Goal: Transaction & Acquisition: Purchase product/service

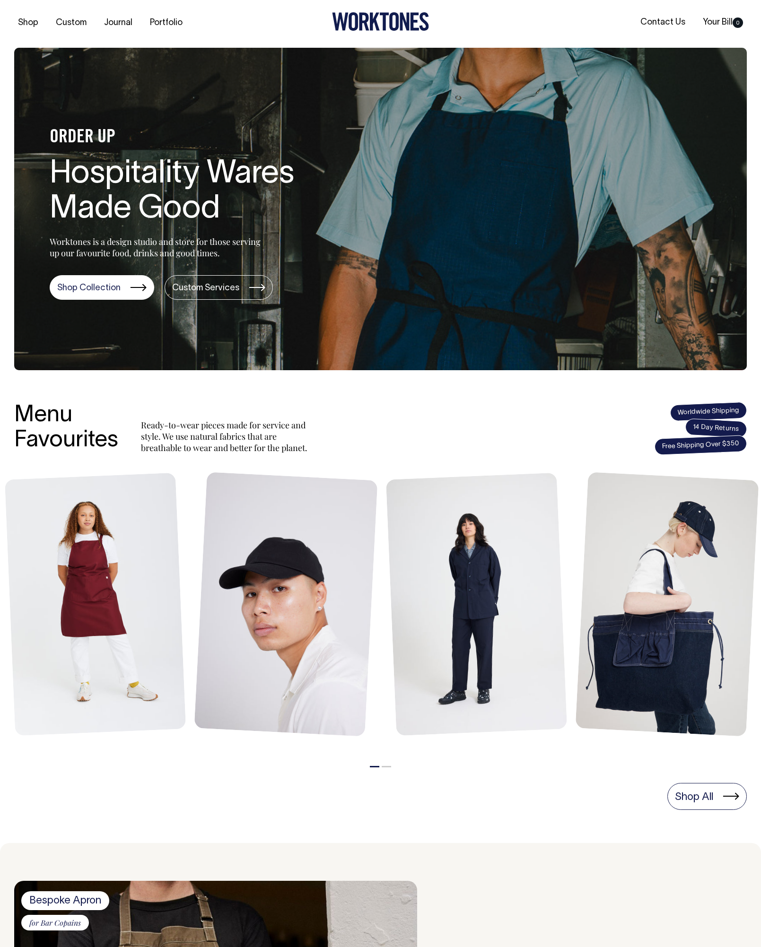
scroll to position [2, 0]
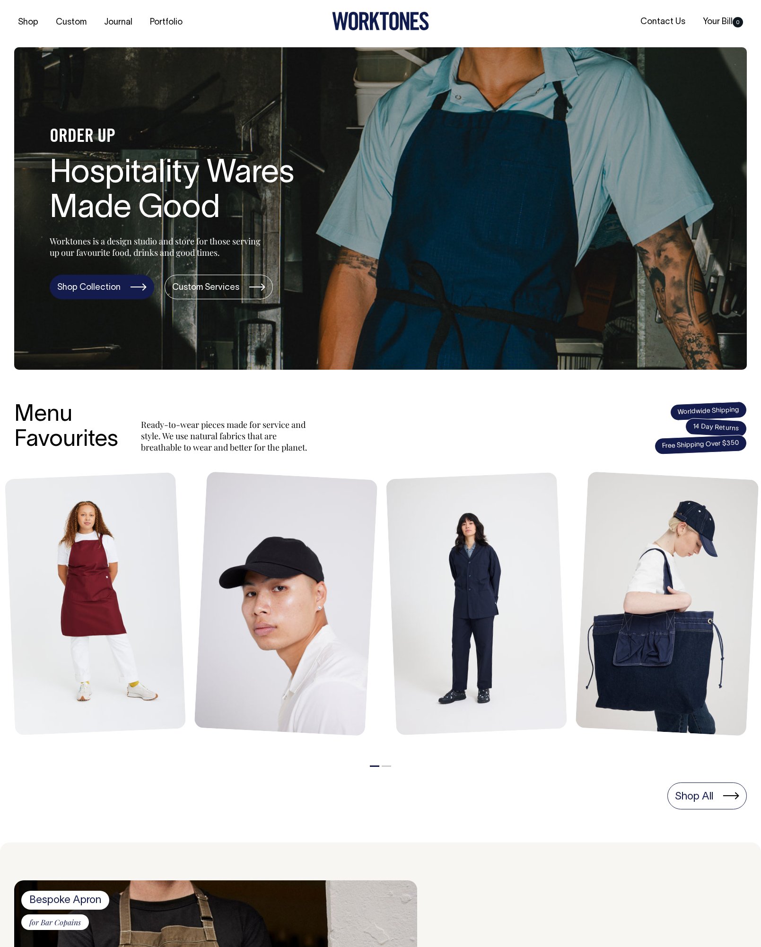
click at [85, 285] on link "Shop Collection" at bounding box center [102, 287] width 104 height 25
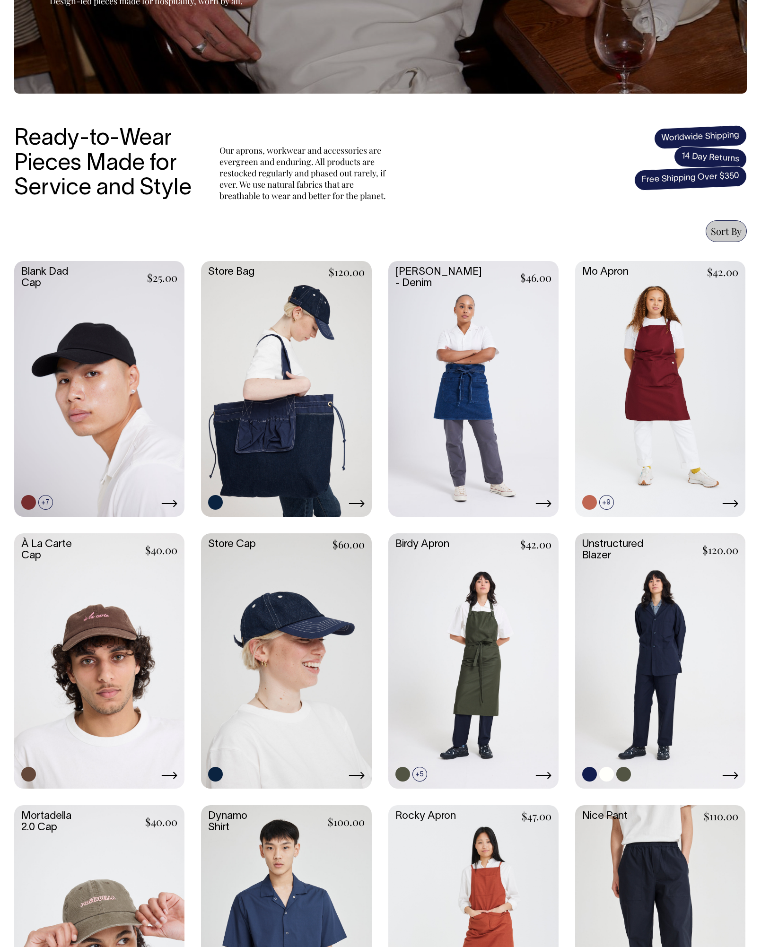
click at [631, 625] on link at bounding box center [660, 659] width 170 height 253
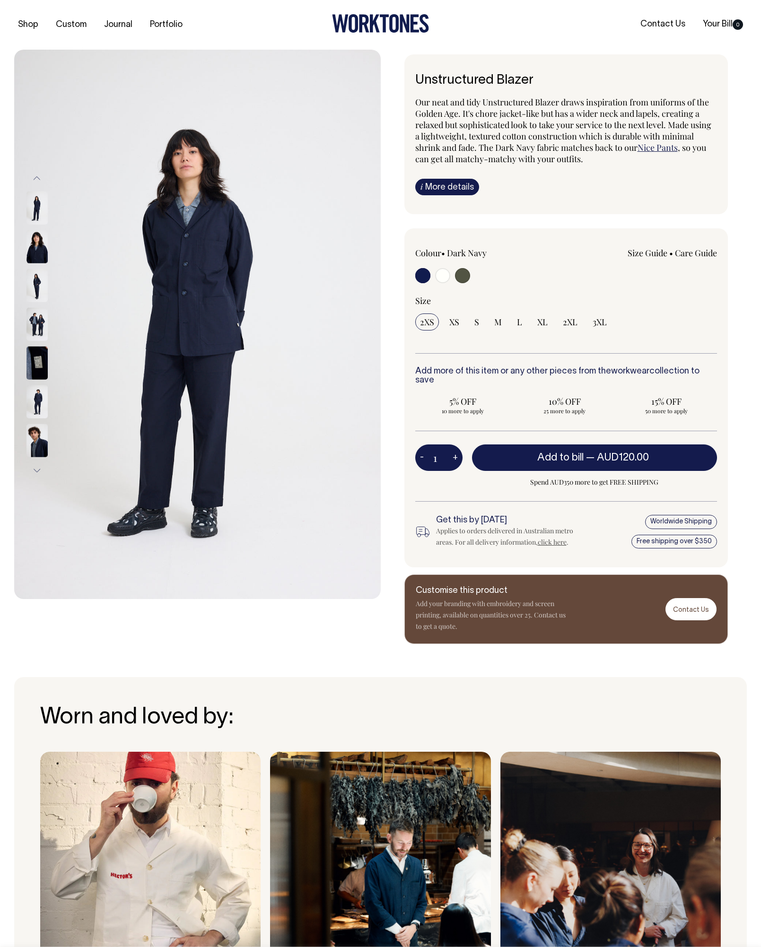
click at [419, 272] on input "radio" at bounding box center [422, 275] width 15 height 15
click at [458, 276] on input "radio" at bounding box center [462, 275] width 15 height 15
radio input "true"
radio input "false"
radio input "true"
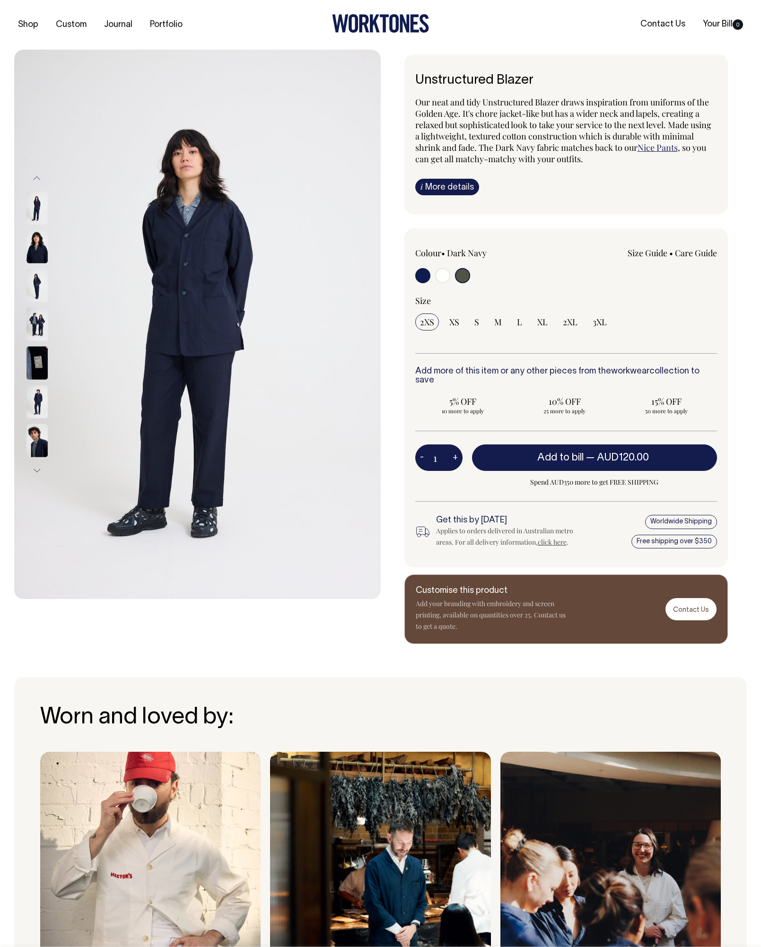
select select "Olive"
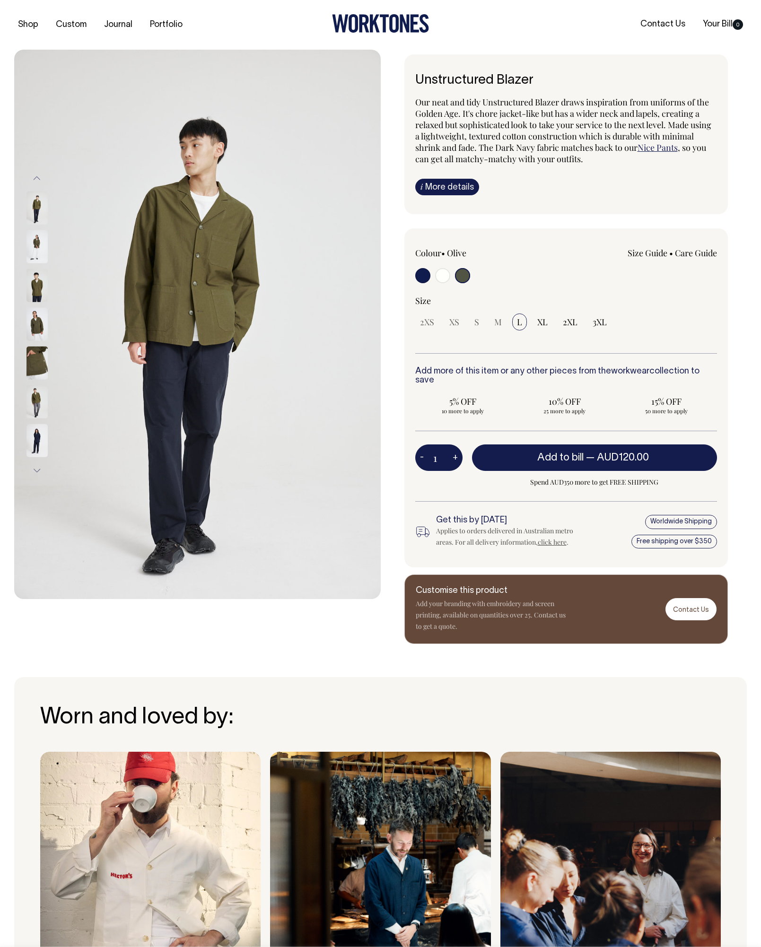
click at [412, 272] on div "Colour • Olive S" at bounding box center [566, 397] width 324 height 339
click at [418, 276] on input "radio" at bounding box center [422, 275] width 15 height 15
radio input "true"
select select "Dark Navy"
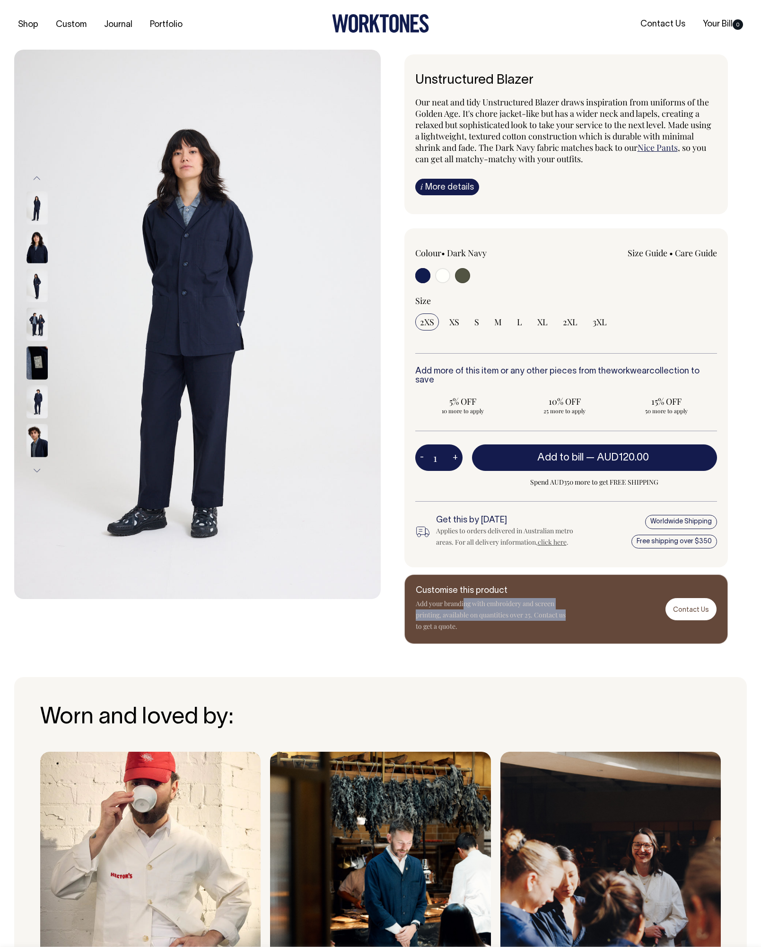
drag, startPoint x: 465, startPoint y: 598, endPoint x: 590, endPoint y: 603, distance: 125.4
click at [590, 603] on div "Customise this product Add your branding with embroidery and screen printing, a…" at bounding box center [566, 608] width 324 height 69
drag, startPoint x: 526, startPoint y: 610, endPoint x: 491, endPoint y: 617, distance: 36.2
click at [519, 612] on p "Add your branding with embroidery and screen printing, available on quantities …" at bounding box center [490, 615] width 151 height 34
drag, startPoint x: 491, startPoint y: 617, endPoint x: 383, endPoint y: 597, distance: 109.2
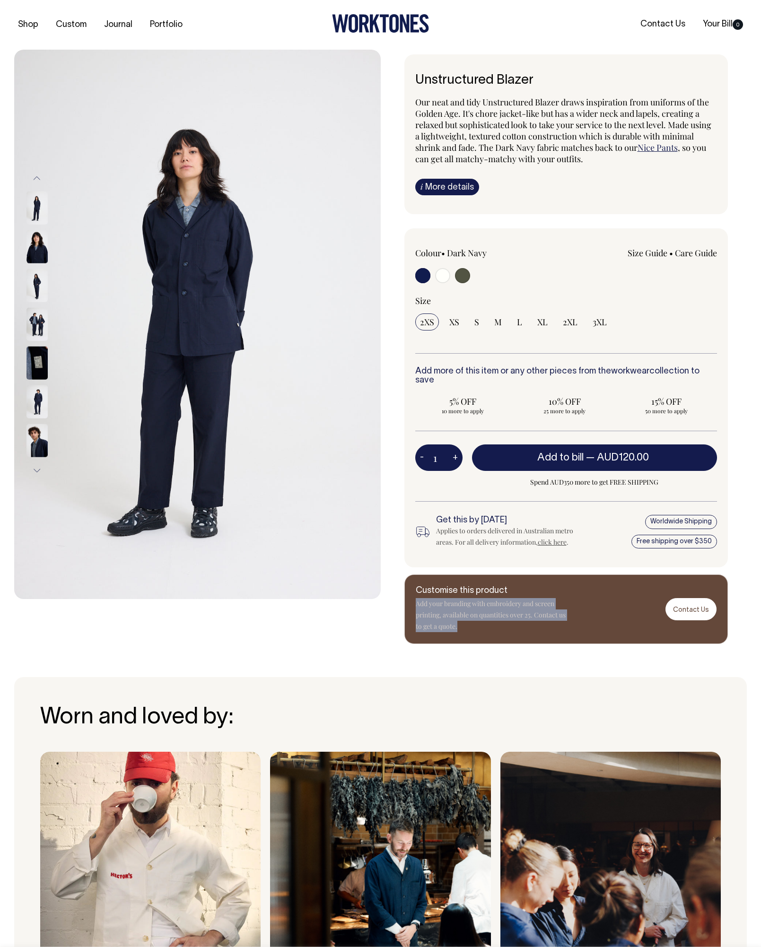
click at [383, 597] on div "Unstructured Blazer Our neat and tidy Unstructured Blazer draws inspiration fro…" at bounding box center [564, 348] width 366 height 589
click at [479, 677] on div "Worn and loved by: [PERSON_NAME]'s Deli [GEOGRAPHIC_DATA][PERSON_NAME] Olympus …" at bounding box center [380, 856] width 732 height 358
